Goal: Information Seeking & Learning: Compare options

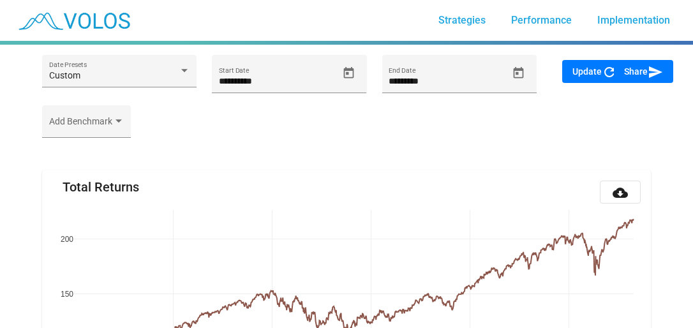
scroll to position [2899, 0]
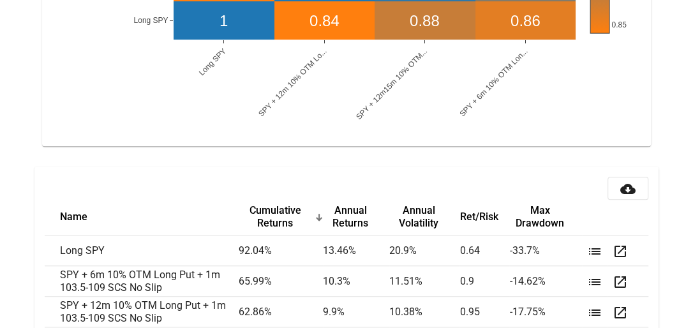
scroll to position [2838, 0]
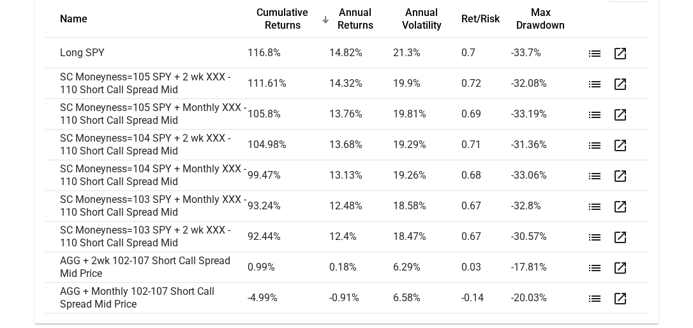
scroll to position [2991, 0]
